Goal: Information Seeking & Learning: Check status

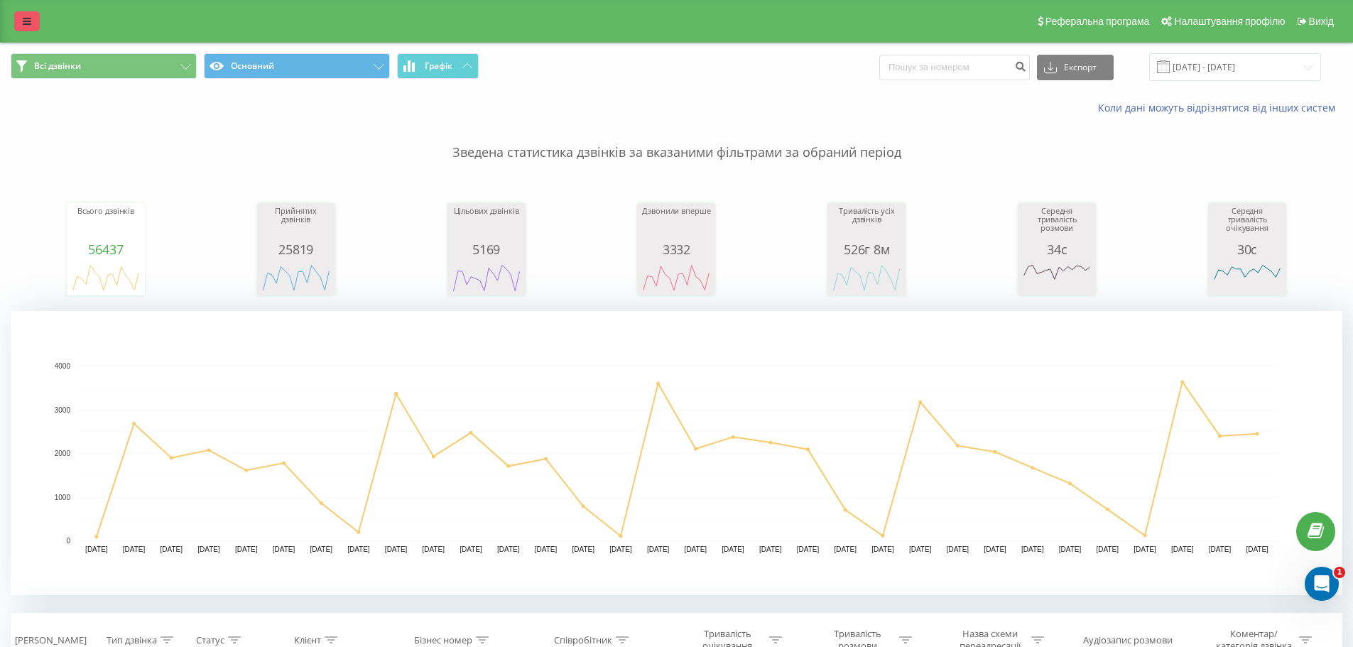
click at [30, 27] on link at bounding box center [27, 21] width 26 height 20
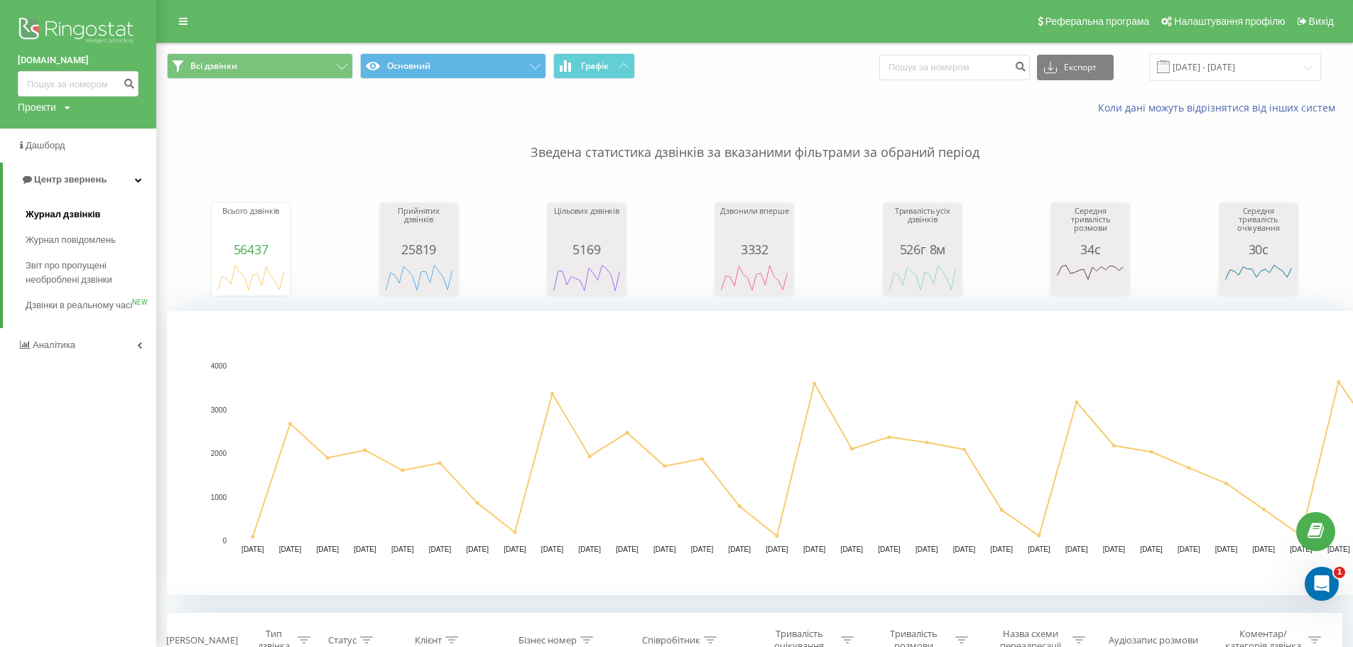
click at [81, 215] on span "Журнал дзвінків" at bounding box center [63, 214] width 75 height 14
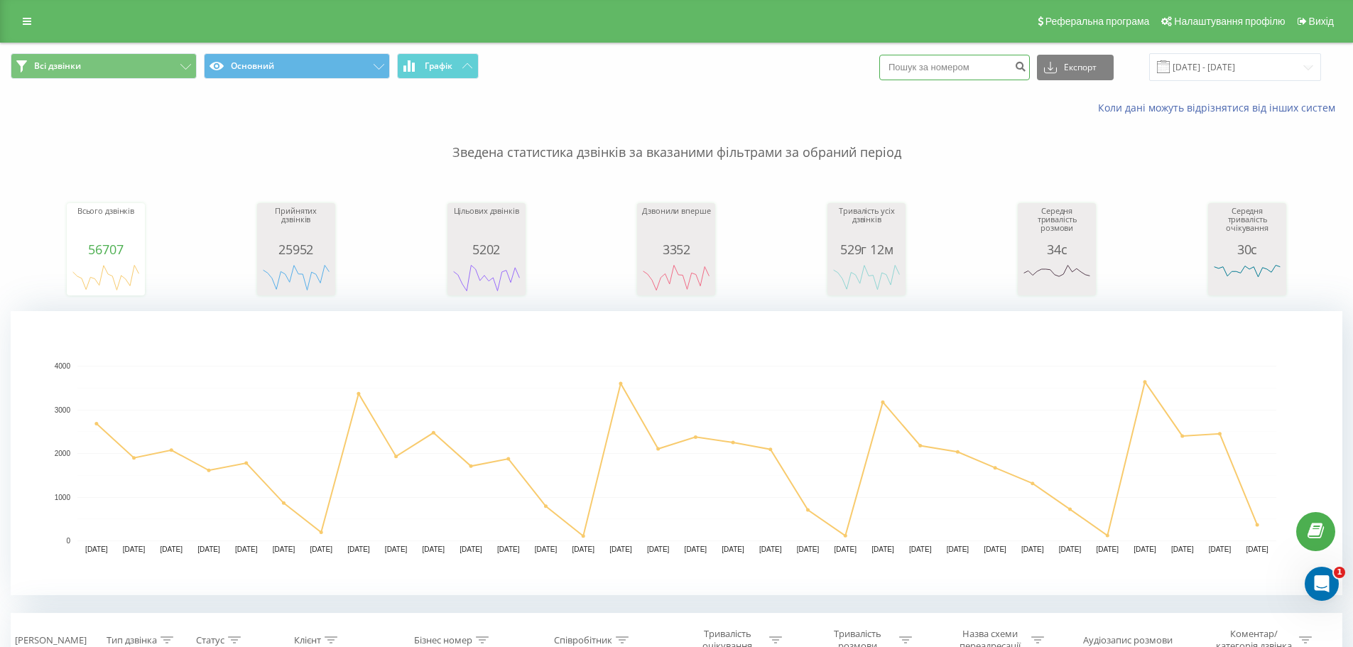
click at [938, 62] on input at bounding box center [954, 68] width 151 height 26
type input "0973401108"
click at [1030, 75] on button "submit" at bounding box center [1020, 68] width 19 height 26
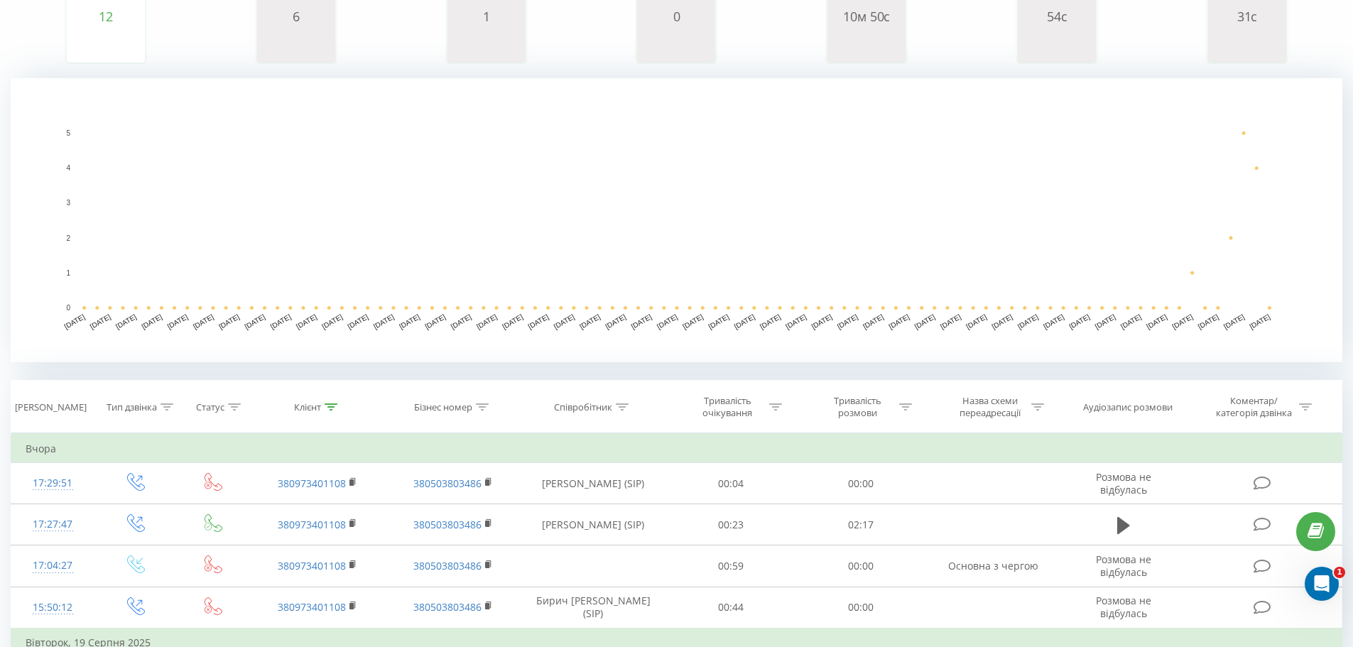
scroll to position [284, 0]
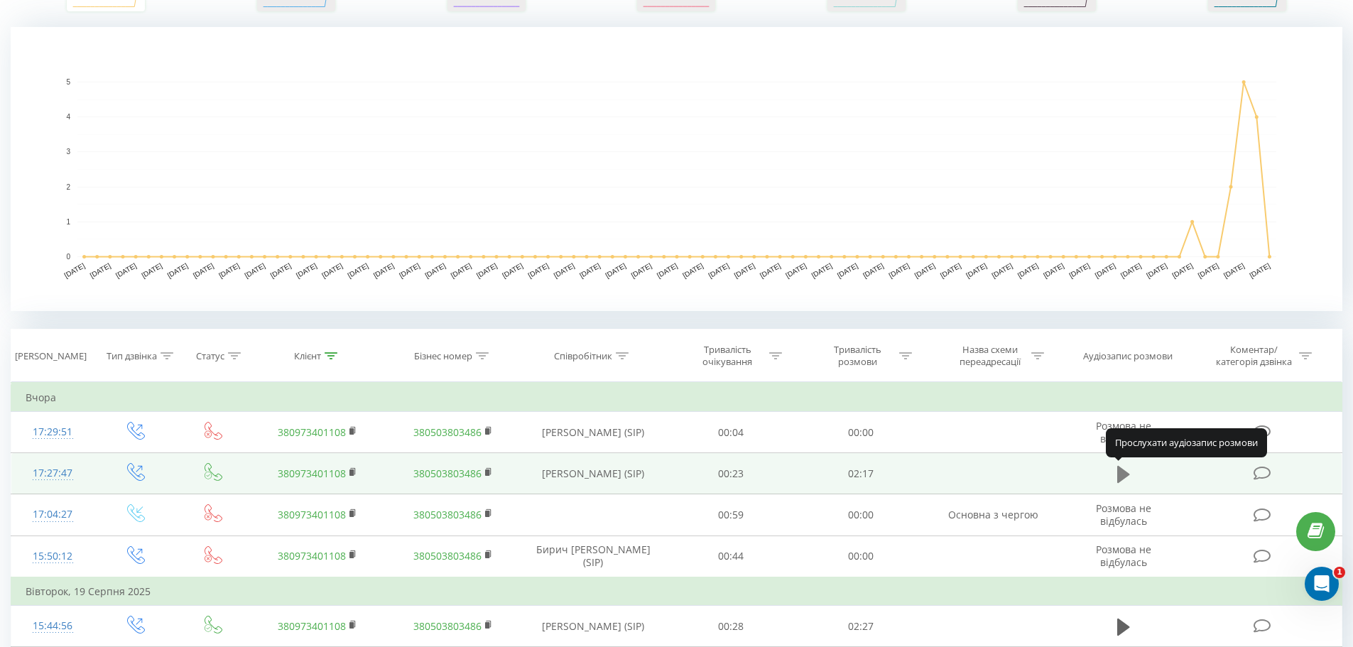
click at [1120, 473] on icon at bounding box center [1123, 474] width 13 height 17
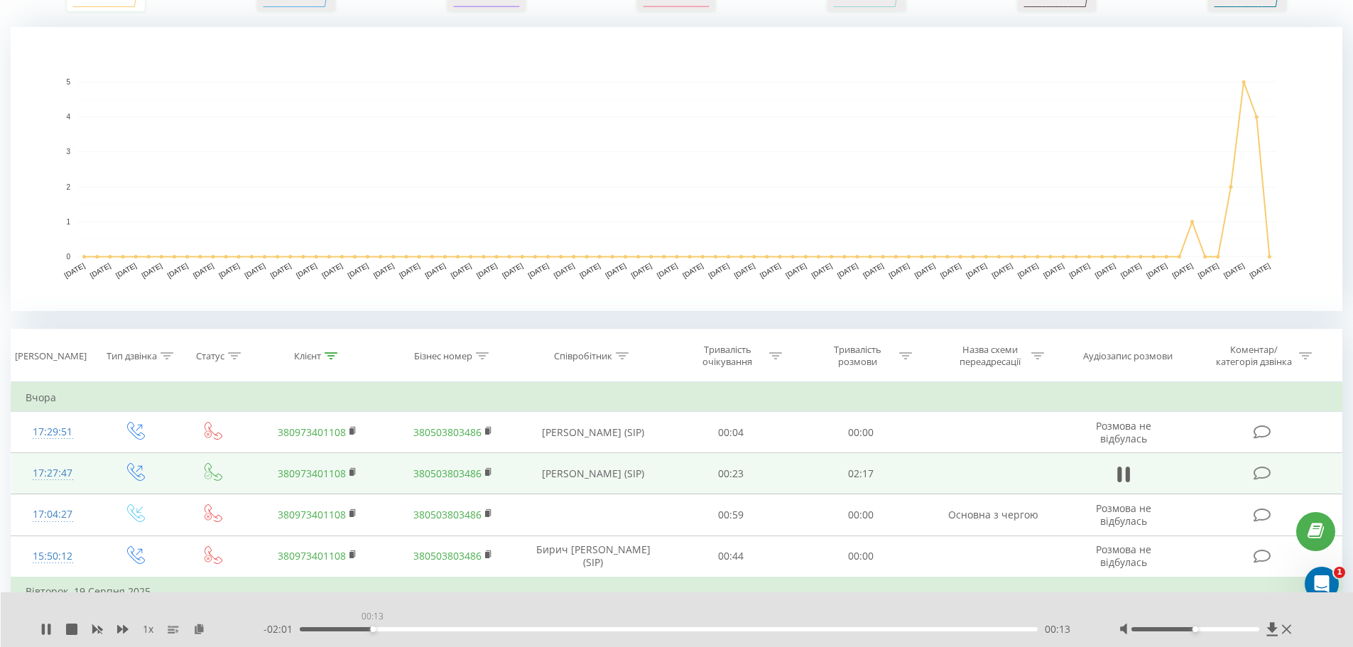
drag, startPoint x: 438, startPoint y: 629, endPoint x: 372, endPoint y: 636, distance: 65.7
click at [372, 636] on div "- 02:01 00:13 00:13" at bounding box center [674, 629] width 821 height 14
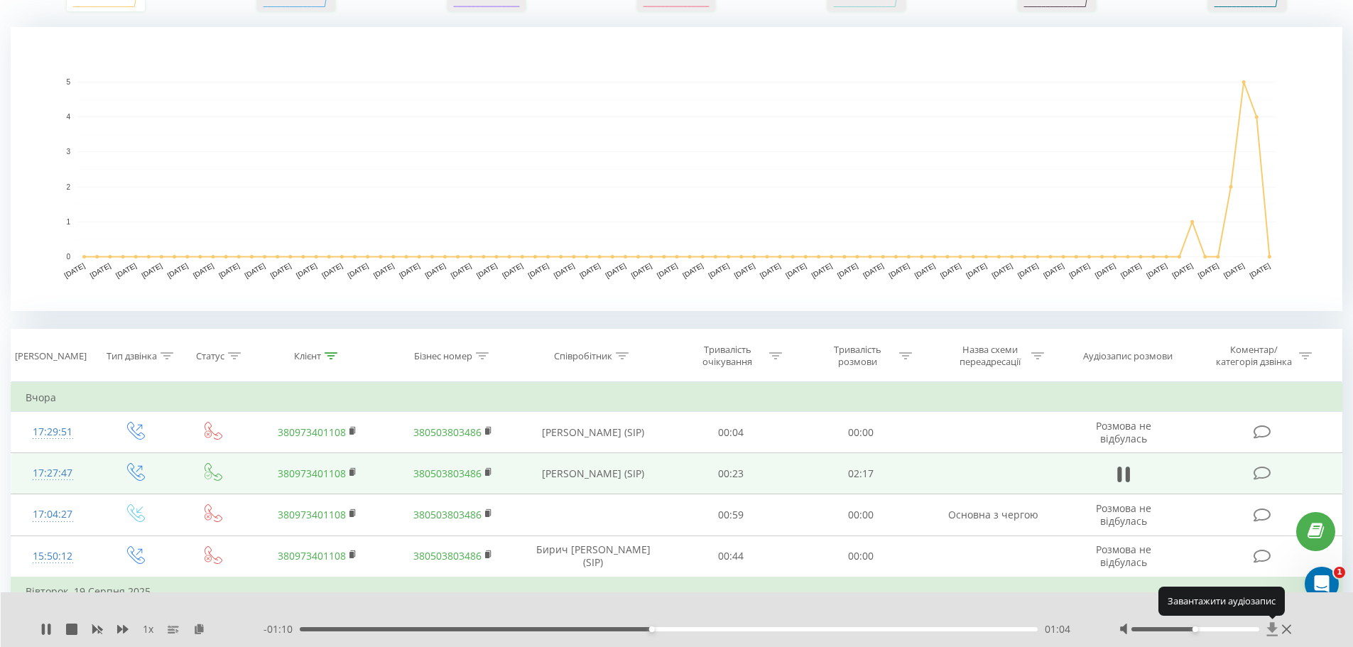
click at [1270, 629] on icon at bounding box center [1272, 628] width 11 height 13
